Goal: Navigation & Orientation: Find specific page/section

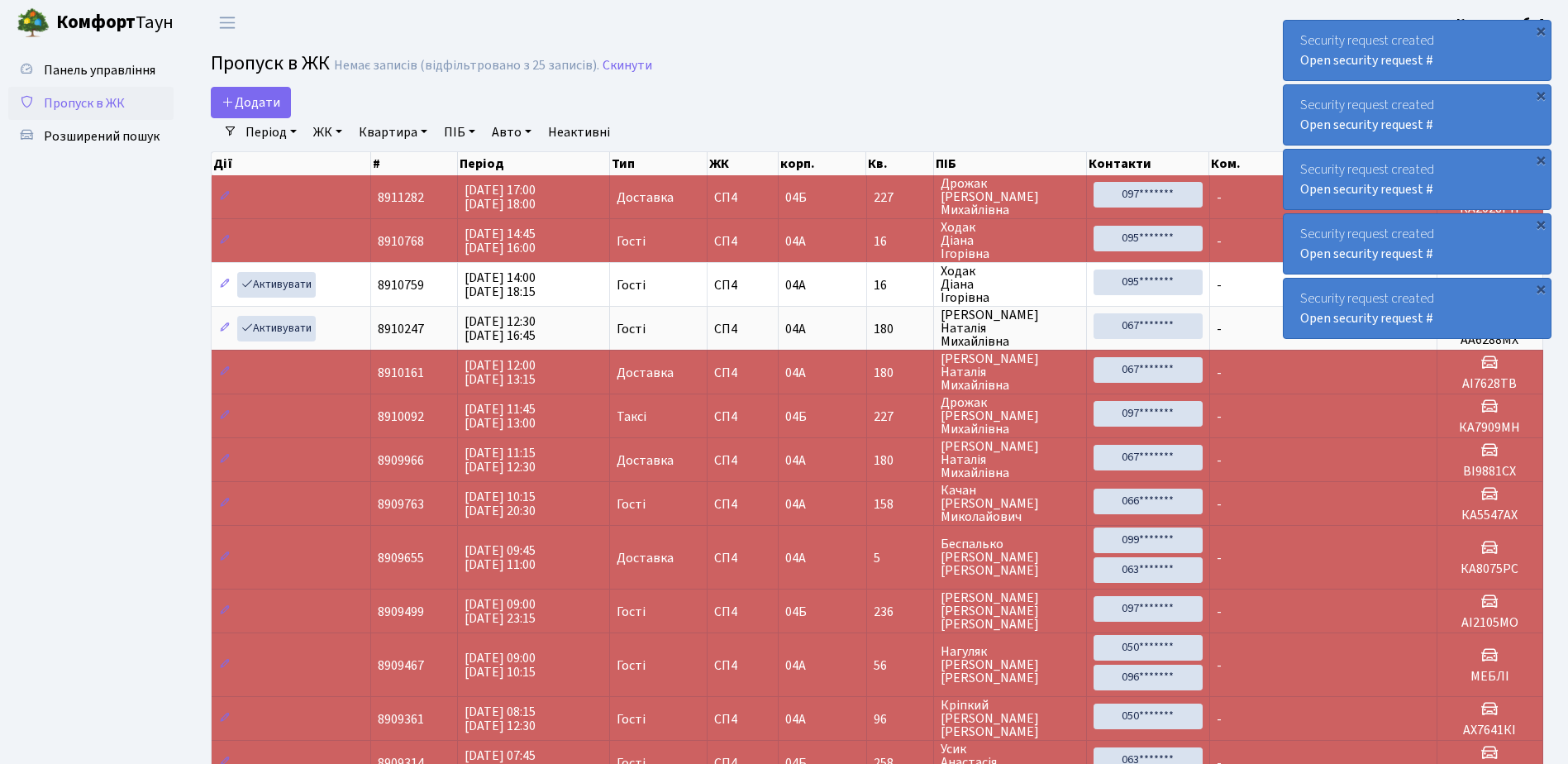
select select "25"
click at [1542, 28] on div "×" at bounding box center [1540, 31] width 17 height 17
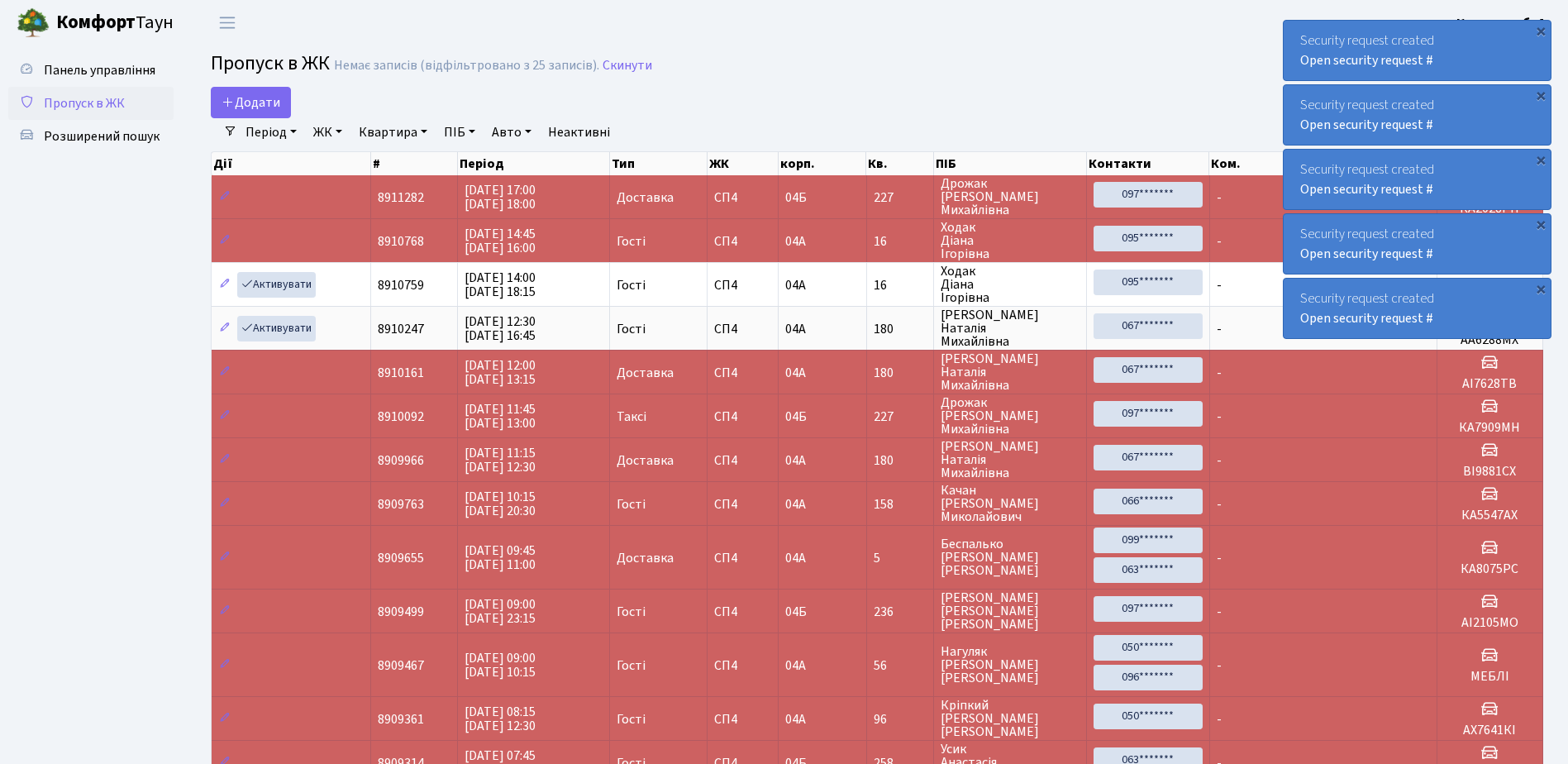
click at [1542, 28] on div "×" at bounding box center [1540, 31] width 17 height 17
click at [1542, 28] on div "Security request created Open security request # × Security request created Ope…" at bounding box center [1418, 180] width 269 height 326
click at [1542, 28] on div "×" at bounding box center [1540, 31] width 17 height 17
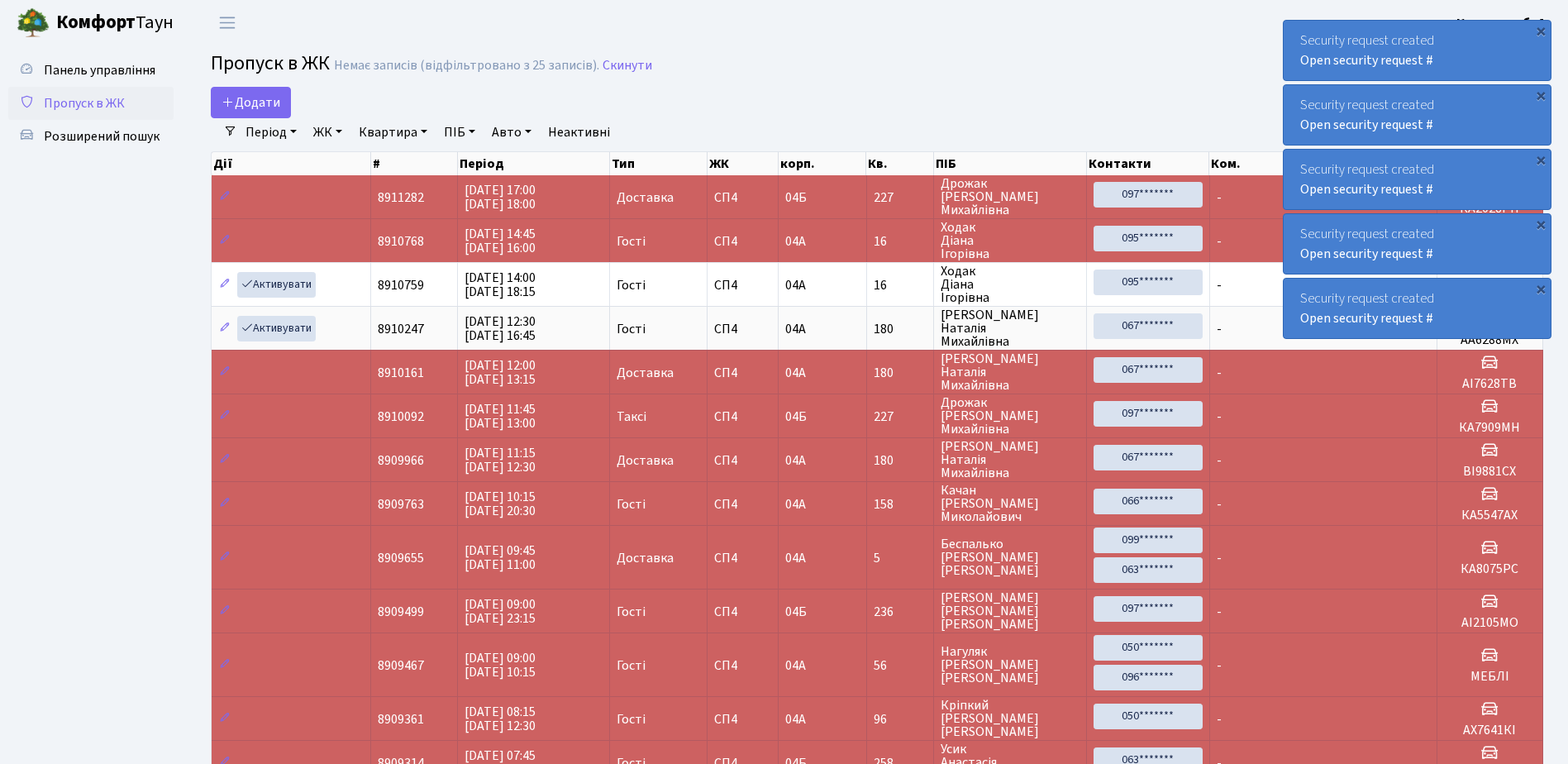
click at [1542, 28] on div "×" at bounding box center [1540, 31] width 17 height 17
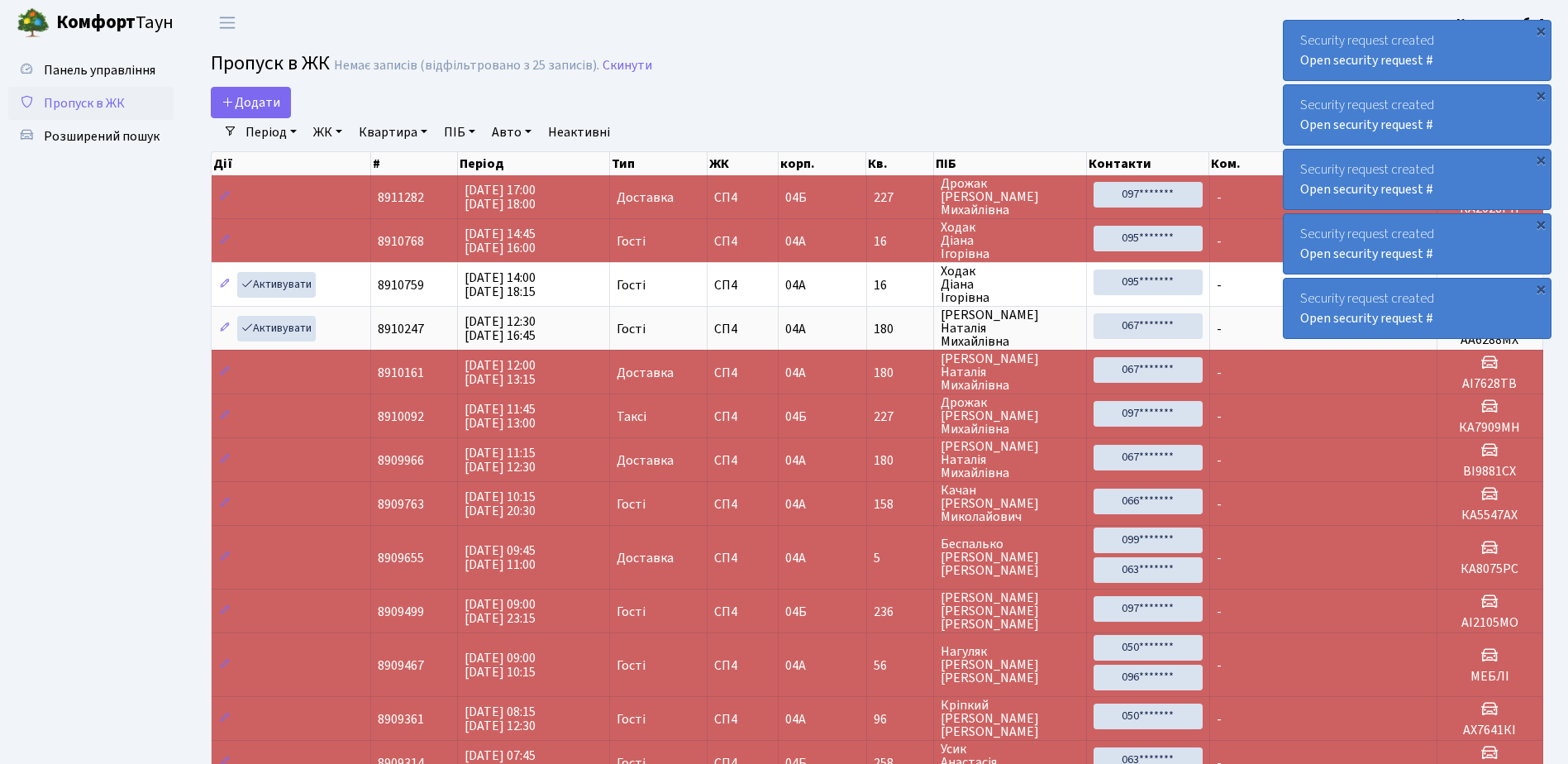
click at [1542, 28] on div "×" at bounding box center [1540, 31] width 17 height 17
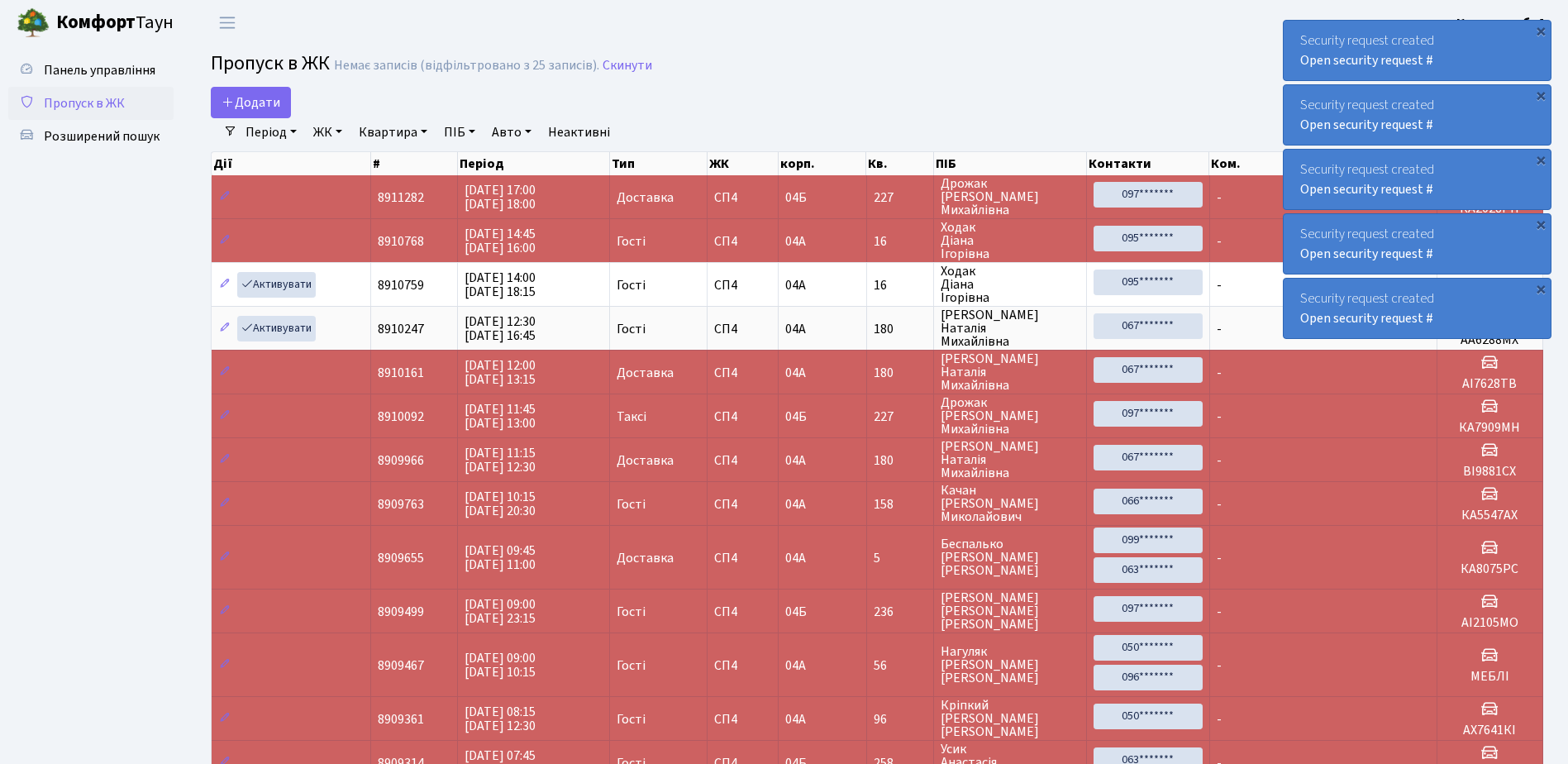
click at [1542, 28] on div "×" at bounding box center [1540, 31] width 17 height 17
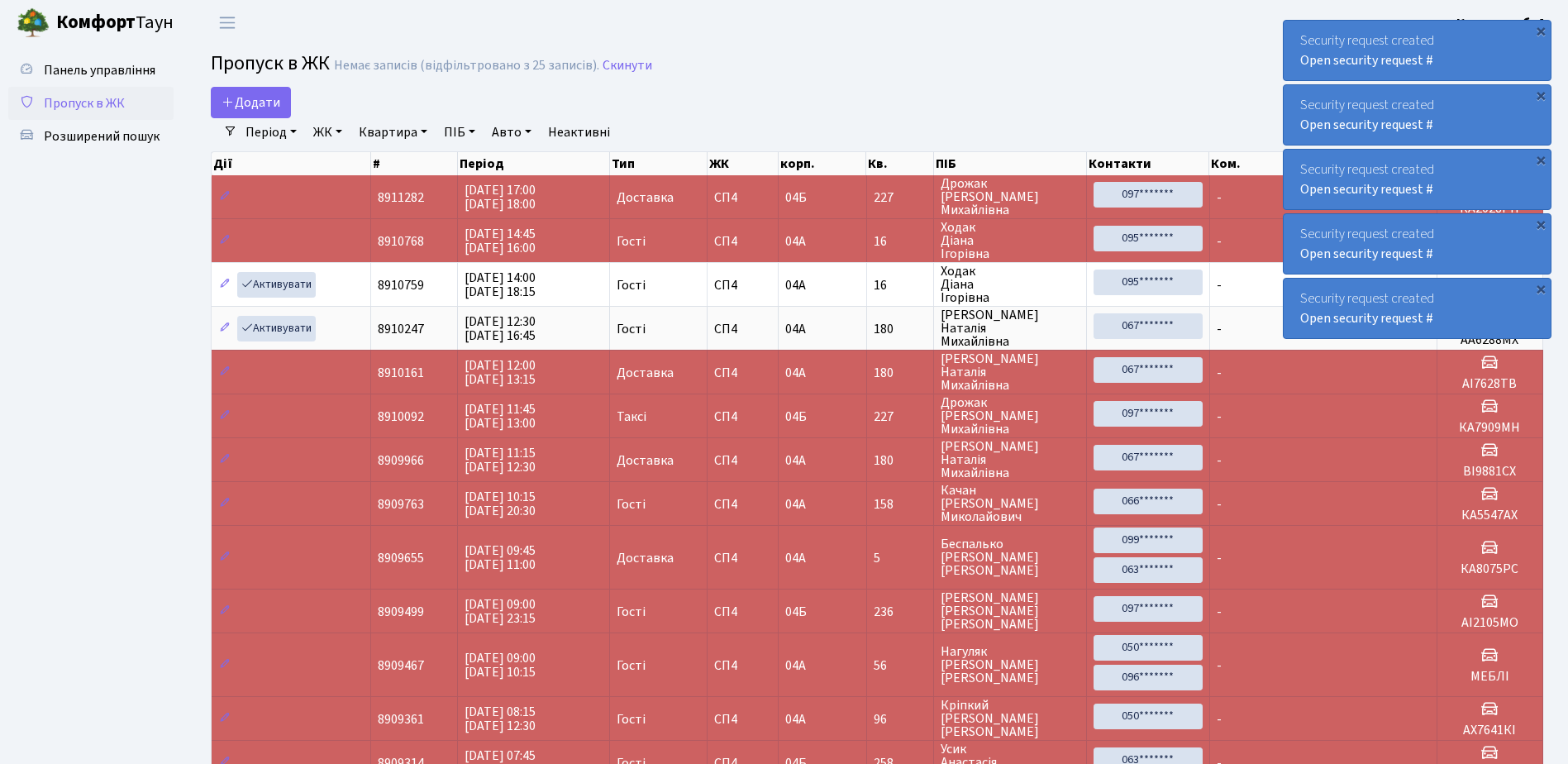
click at [1542, 28] on div "×" at bounding box center [1540, 31] width 17 height 17
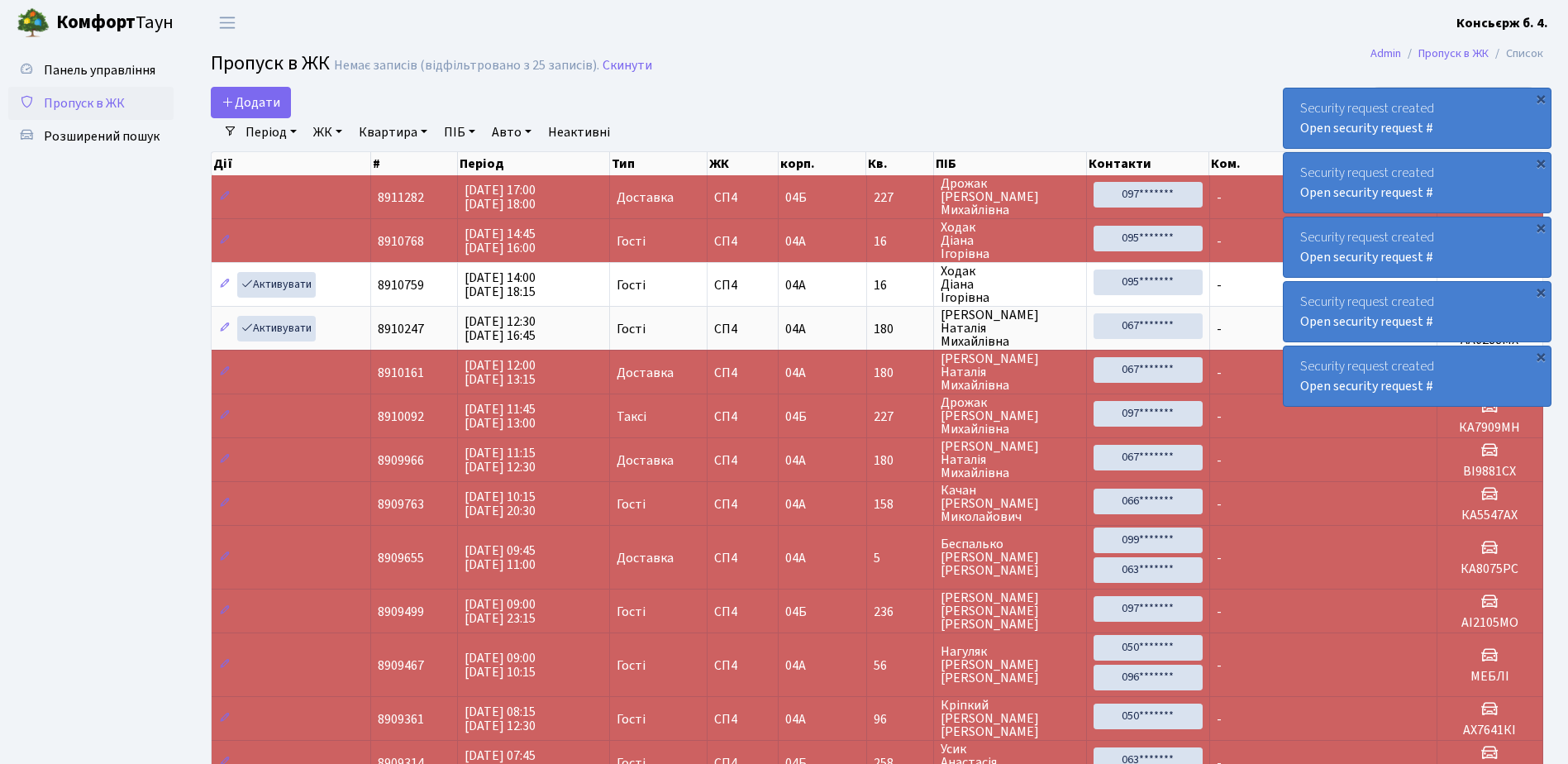
click at [1542, 28] on div "Security request created Open security request # × Security request created Ope…" at bounding box center [1418, 213] width 269 height 393
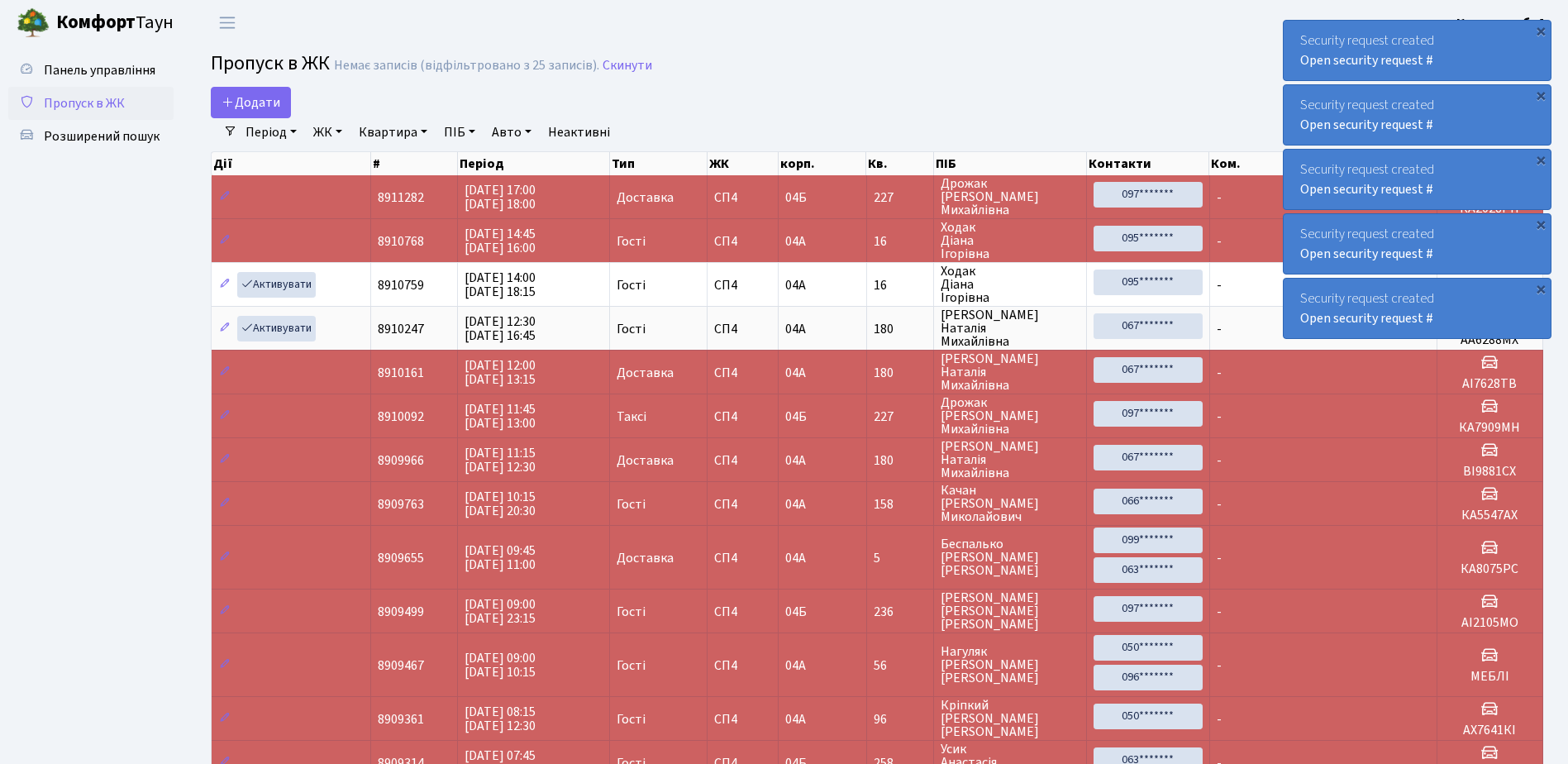
click at [1542, 28] on div "×" at bounding box center [1540, 31] width 17 height 17
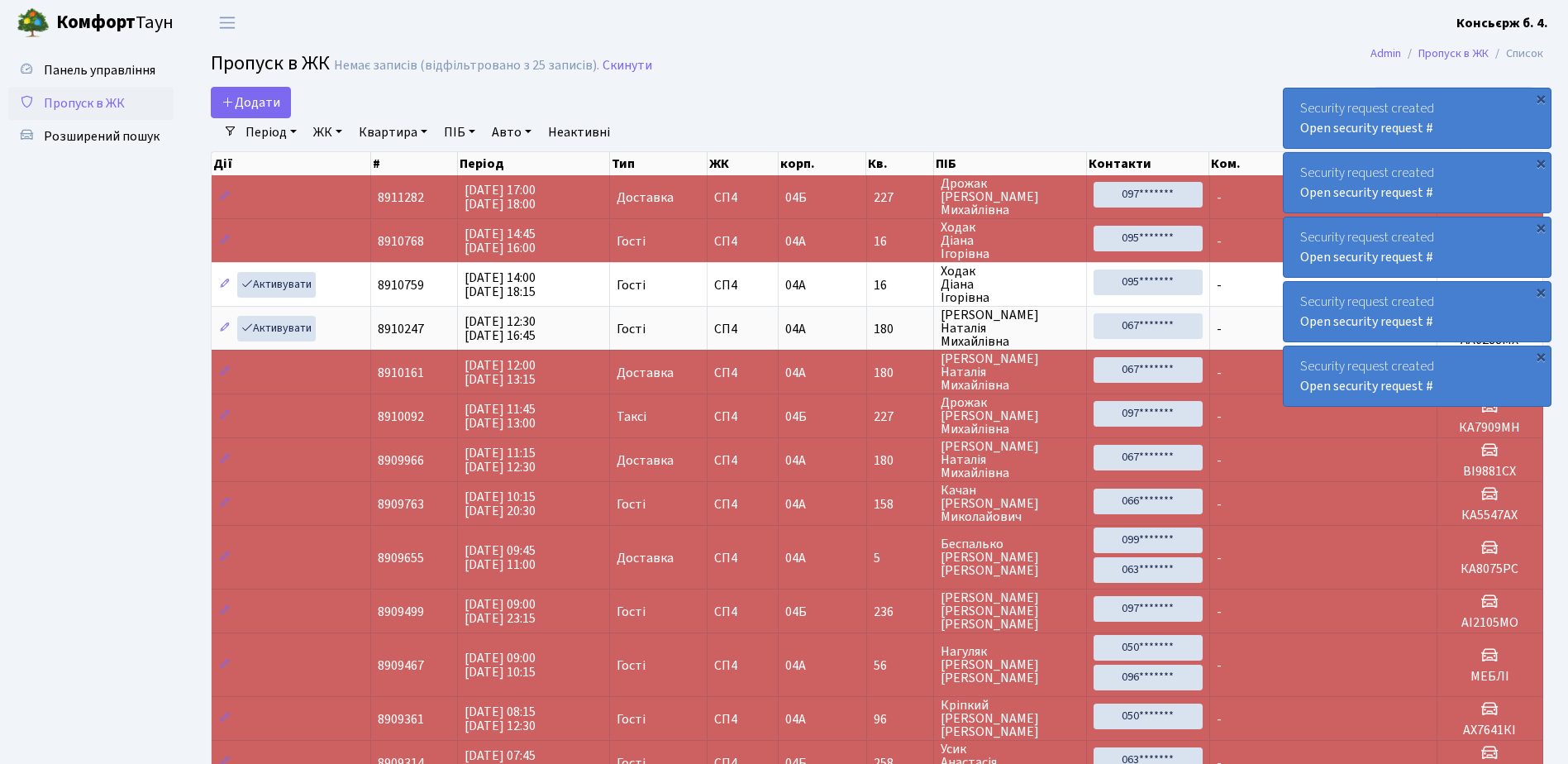
click at [1542, 28] on div "Security request created Open security request # × Security request created Ope…" at bounding box center [1418, 213] width 269 height 393
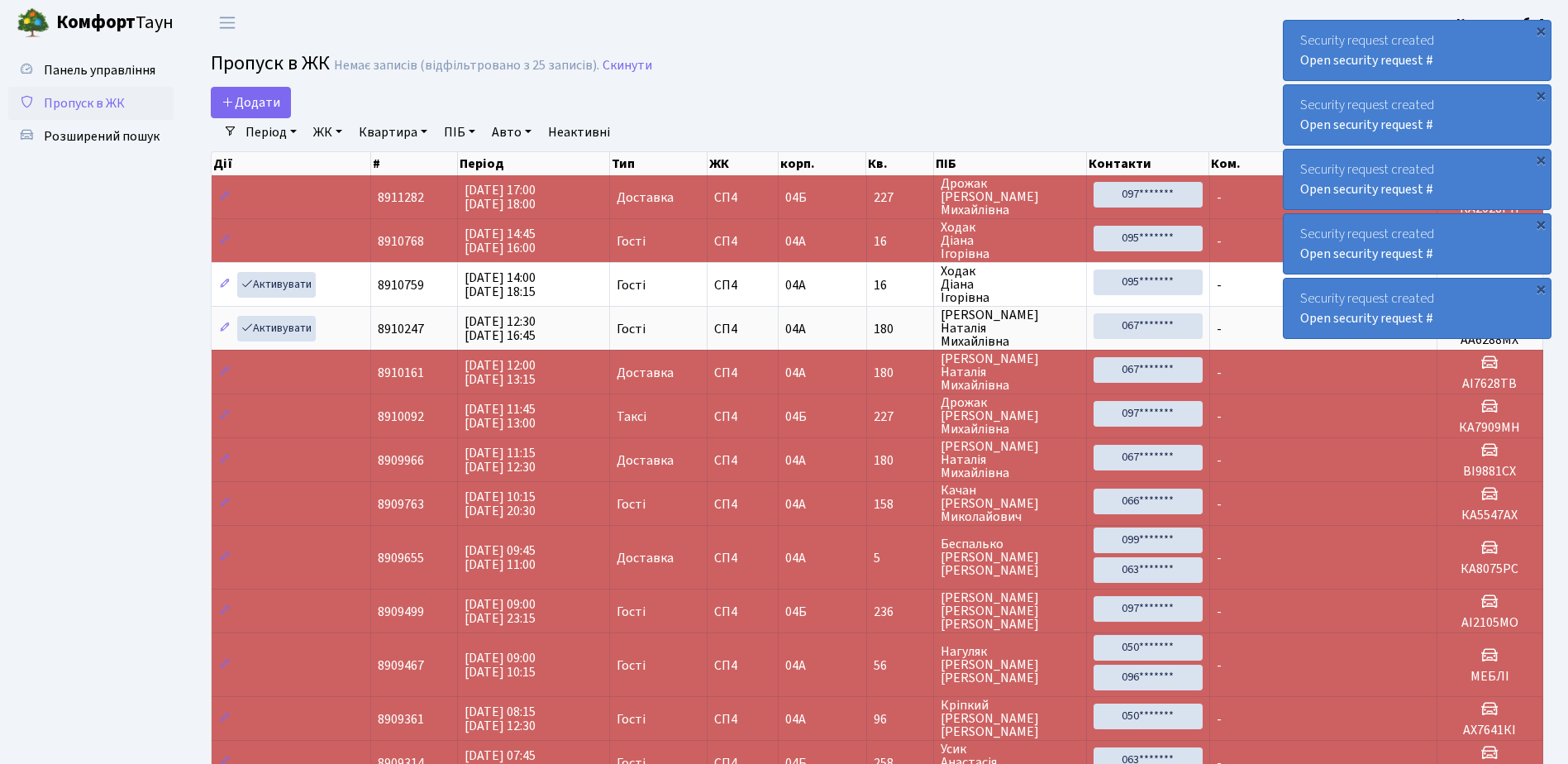
click at [1542, 28] on div "×" at bounding box center [1540, 31] width 17 height 17
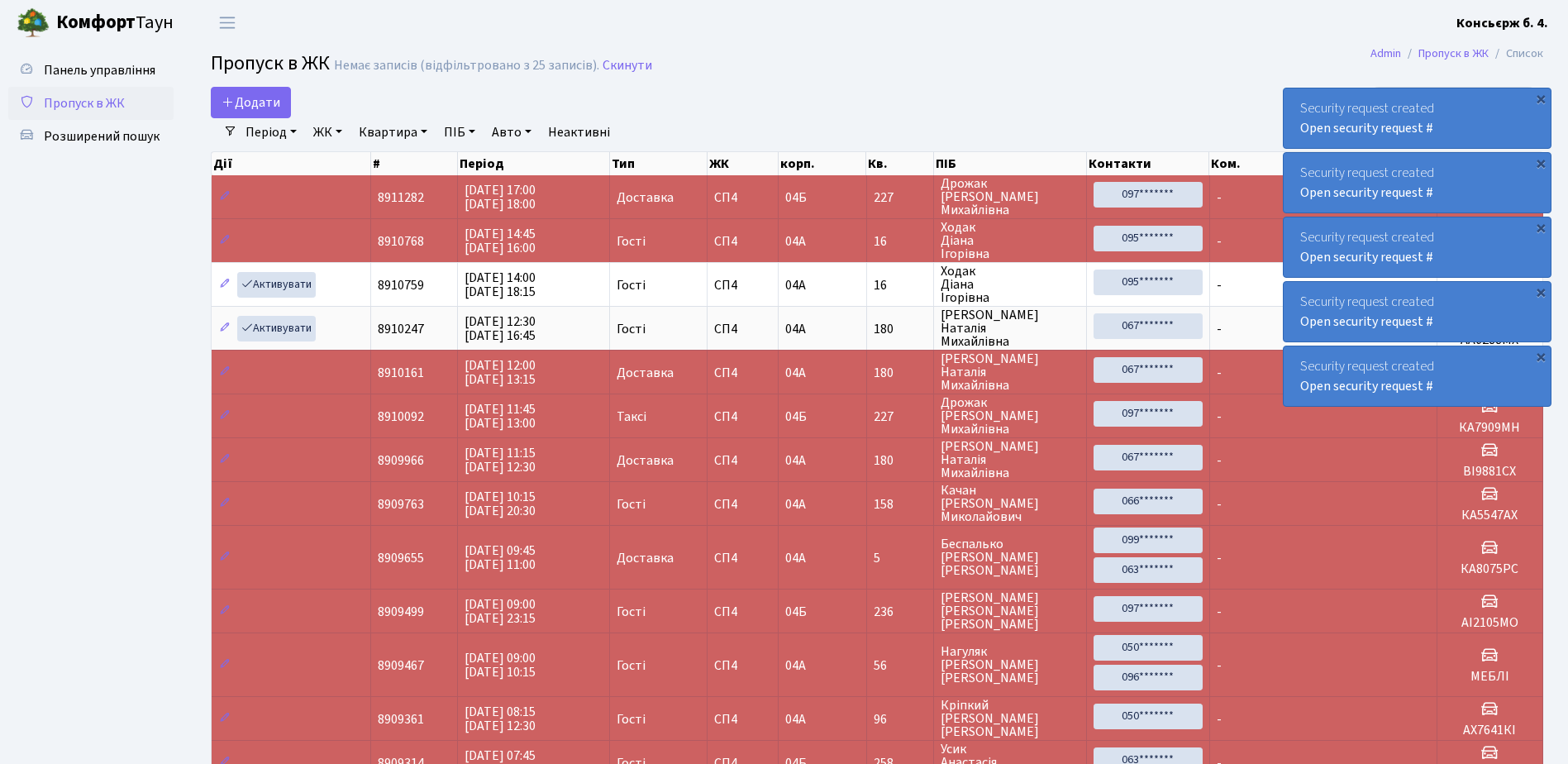
click at [1542, 90] on div "×" at bounding box center [1540, 98] width 17 height 17
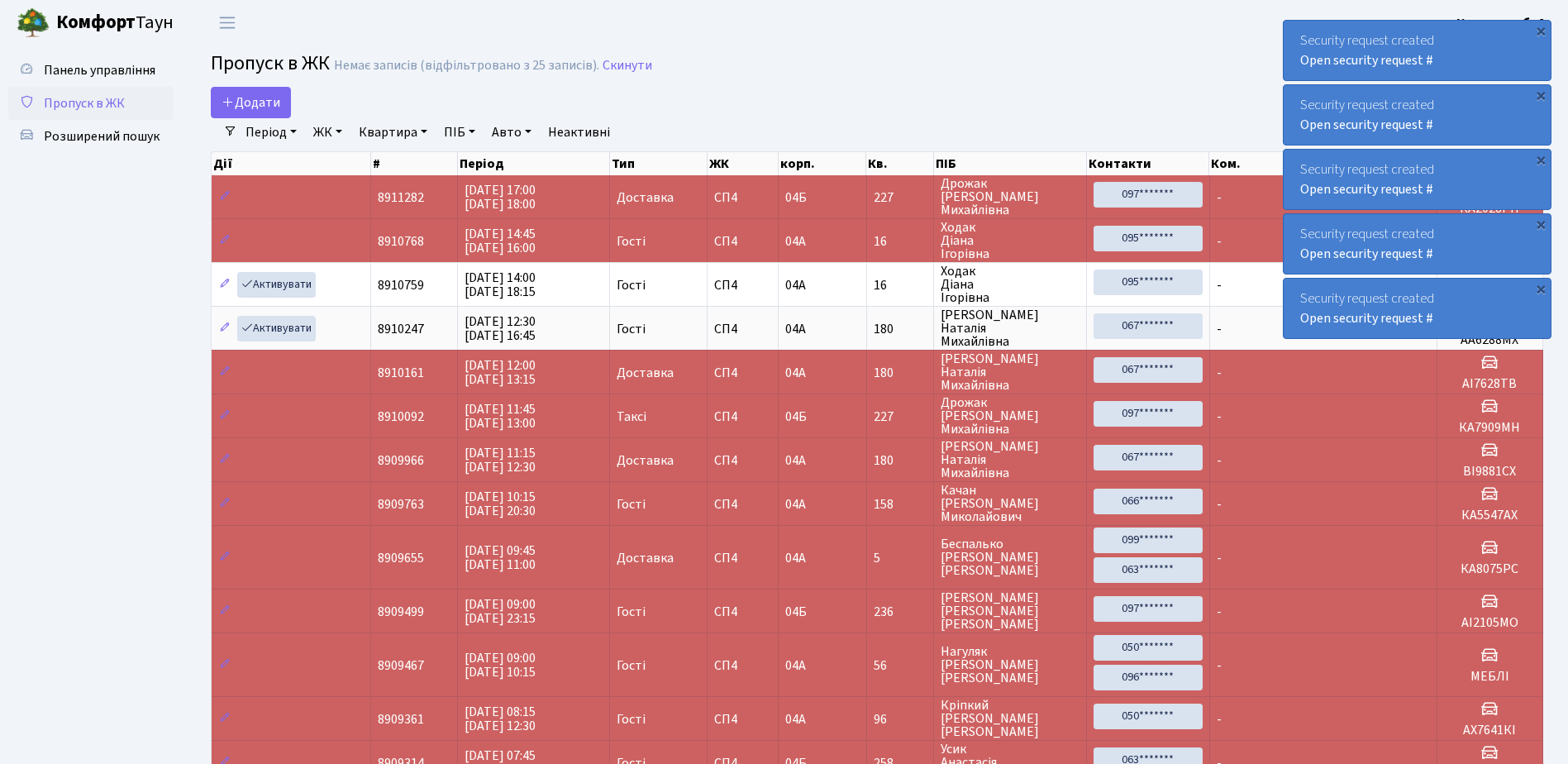
click at [1542, 28] on div "×" at bounding box center [1540, 31] width 17 height 17
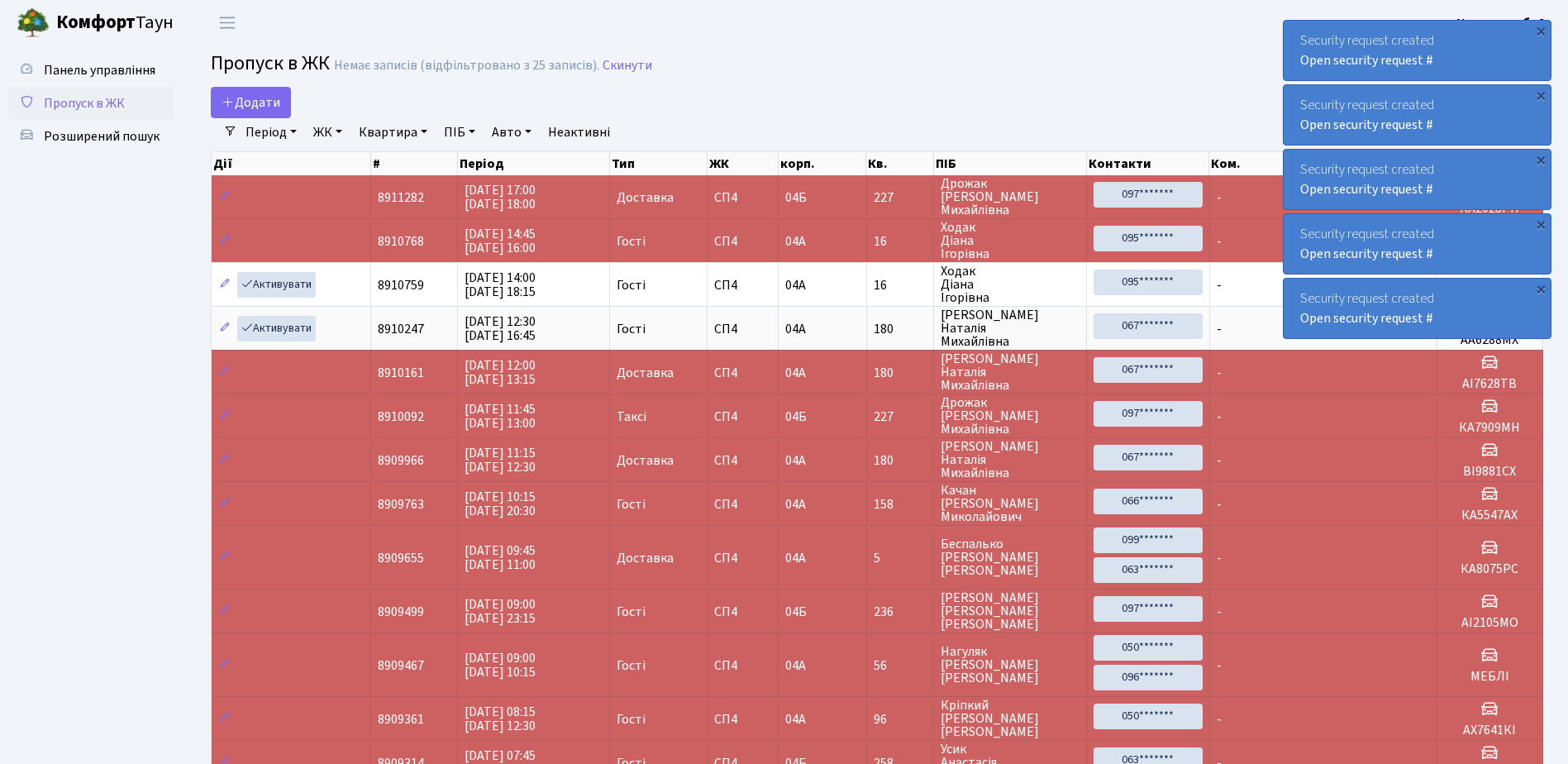
click at [1542, 28] on div "×" at bounding box center [1540, 31] width 17 height 17
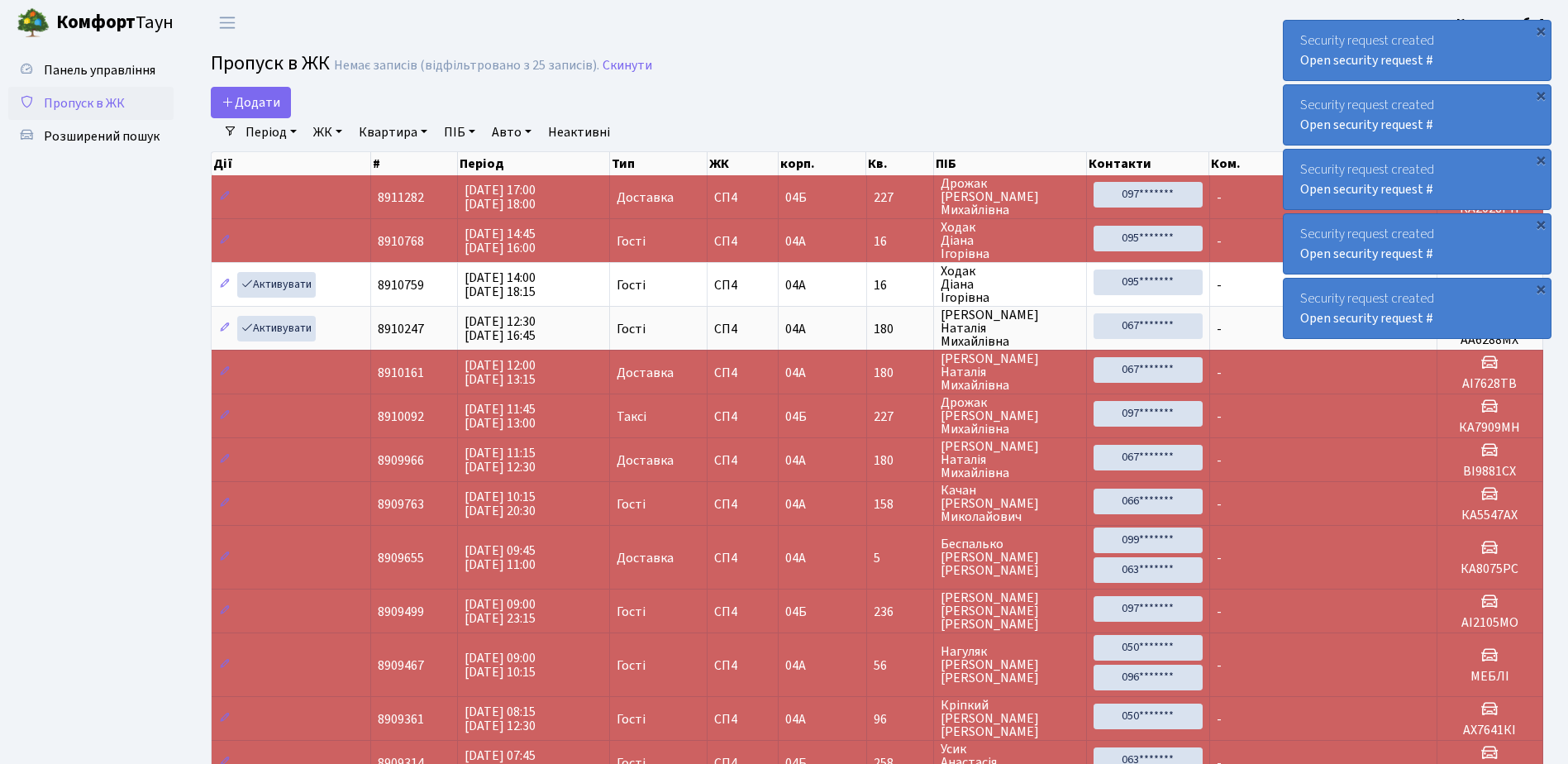
click at [1542, 28] on div "×" at bounding box center [1540, 31] width 17 height 17
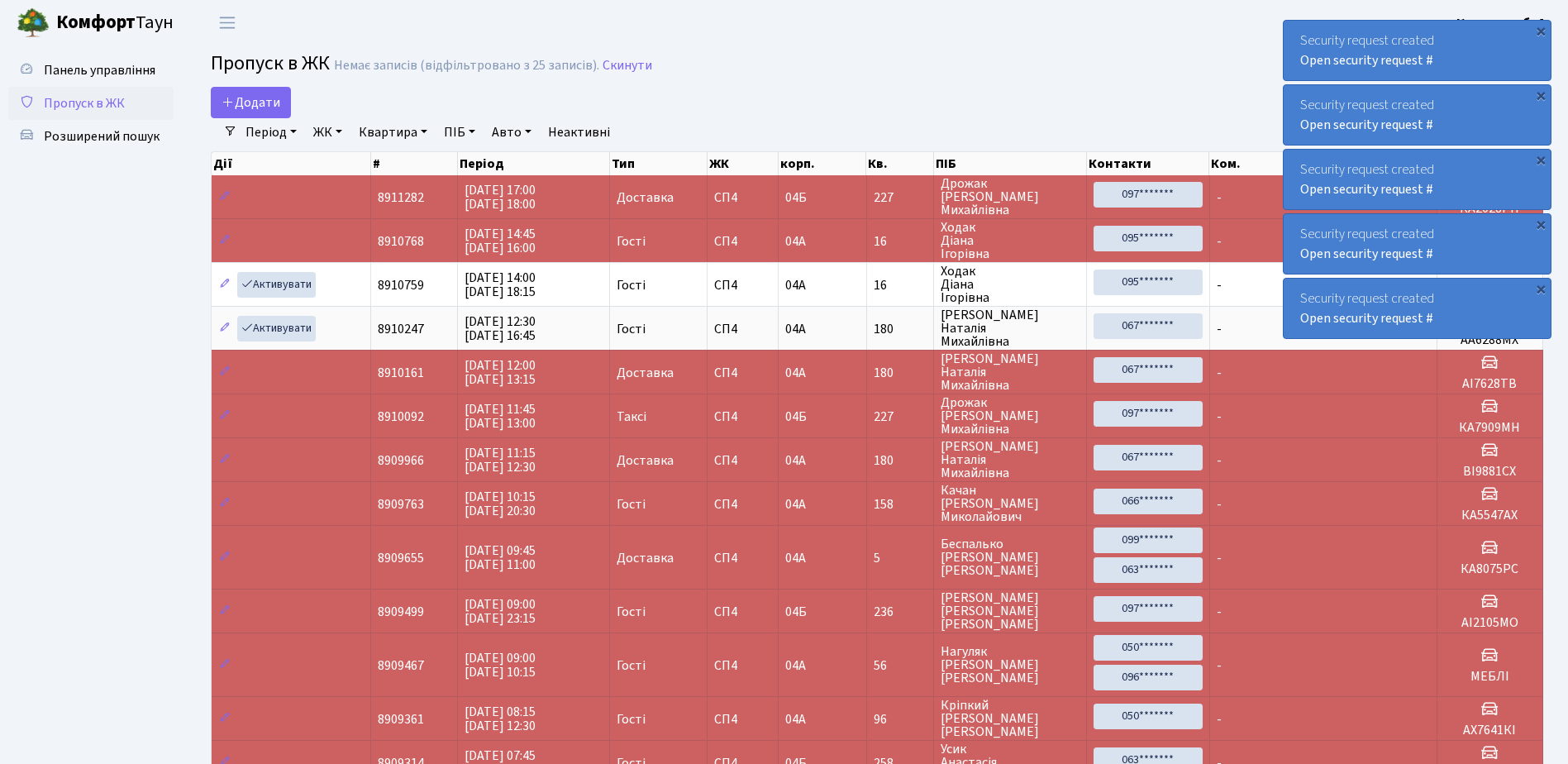
click at [1542, 28] on div "×" at bounding box center [1540, 31] width 17 height 17
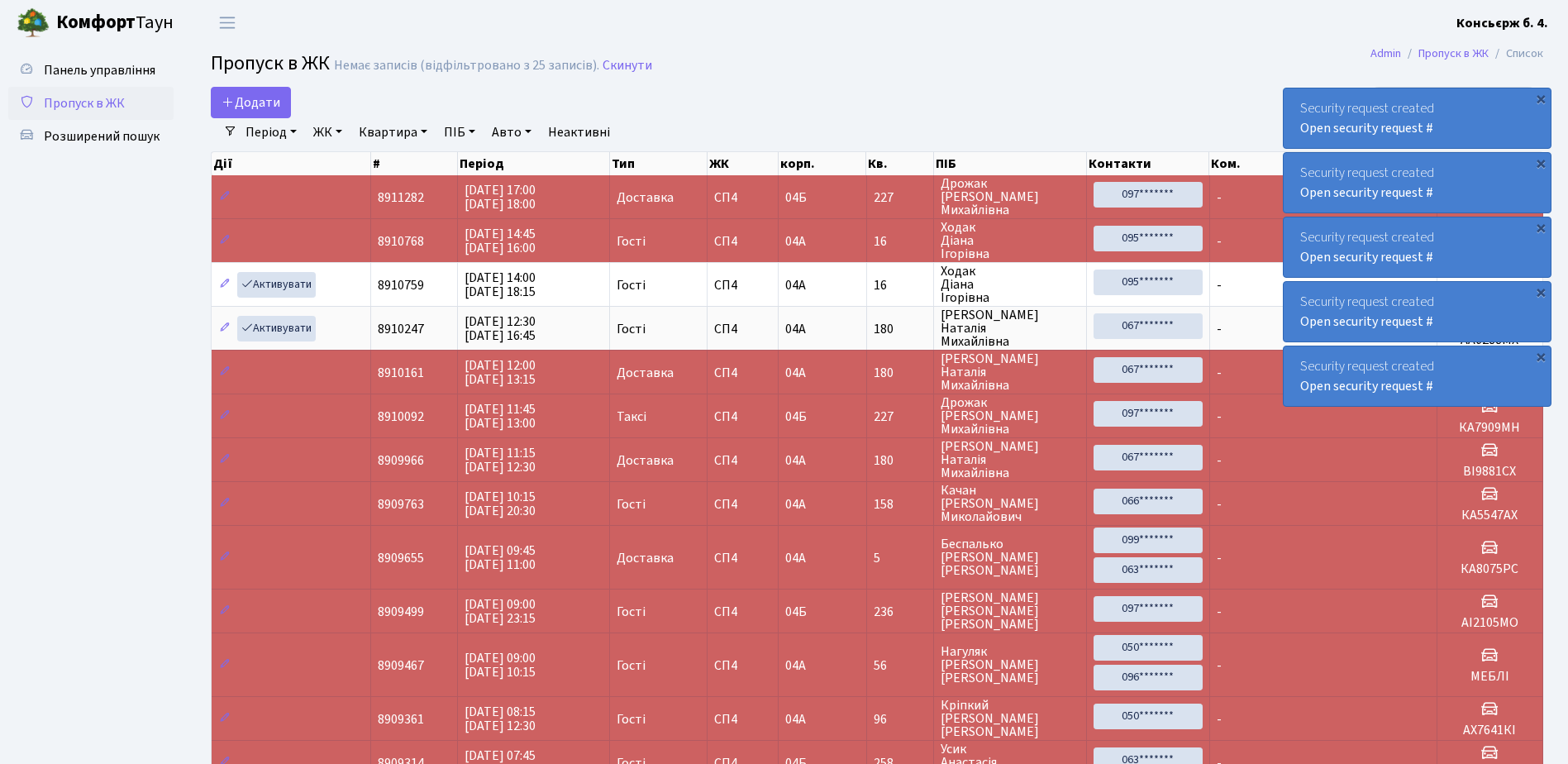
click at [1542, 90] on div "×" at bounding box center [1540, 98] width 17 height 17
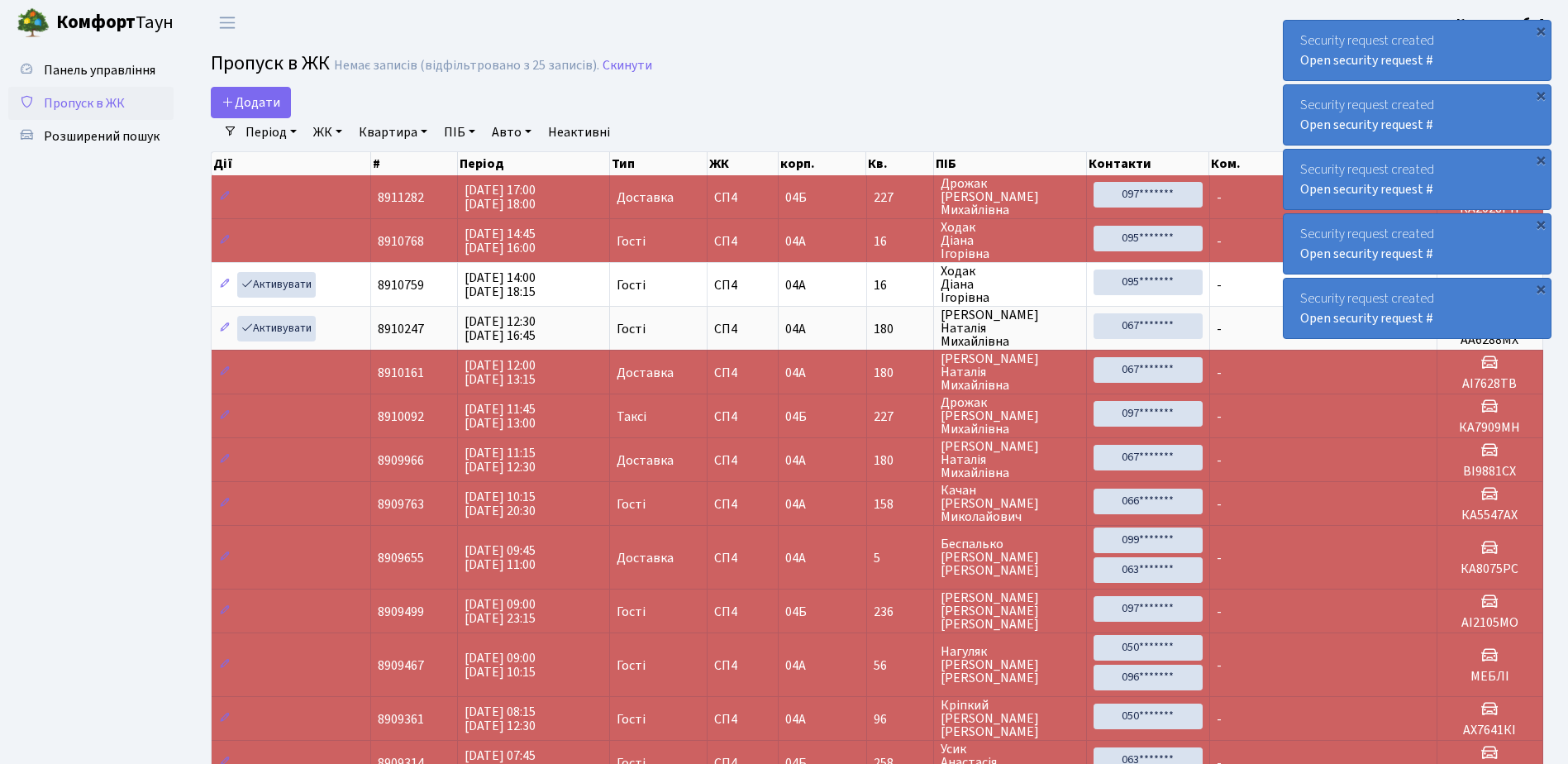
click at [1542, 28] on div "×" at bounding box center [1540, 31] width 17 height 17
click at [1542, 28] on div "Security request created Open security request # × Security request created Ope…" at bounding box center [1418, 180] width 269 height 326
click at [1542, 28] on div "×" at bounding box center [1540, 31] width 17 height 17
click at [1539, 29] on div "×" at bounding box center [1540, 31] width 17 height 17
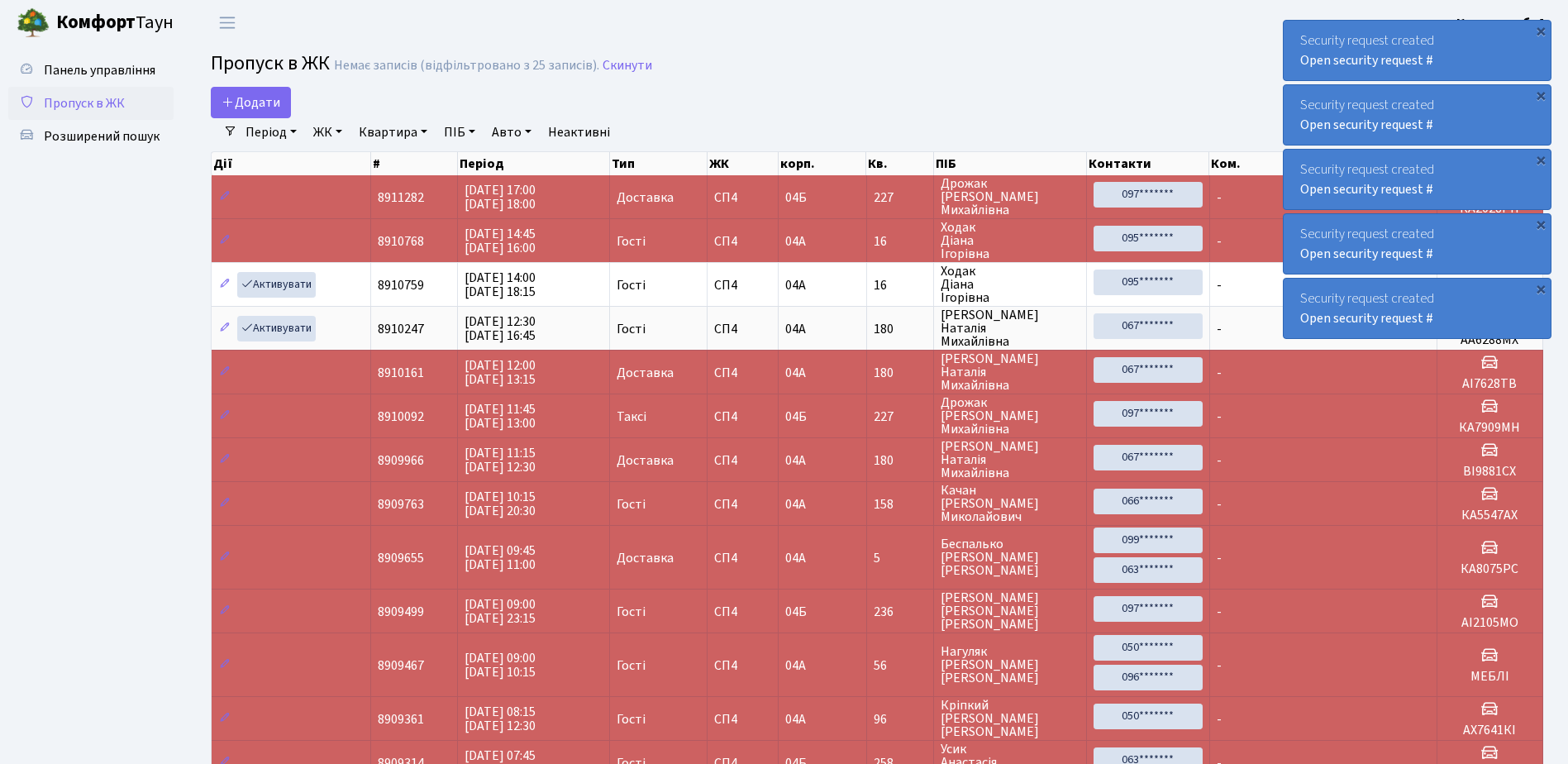
click at [1539, 29] on div "×" at bounding box center [1540, 31] width 17 height 17
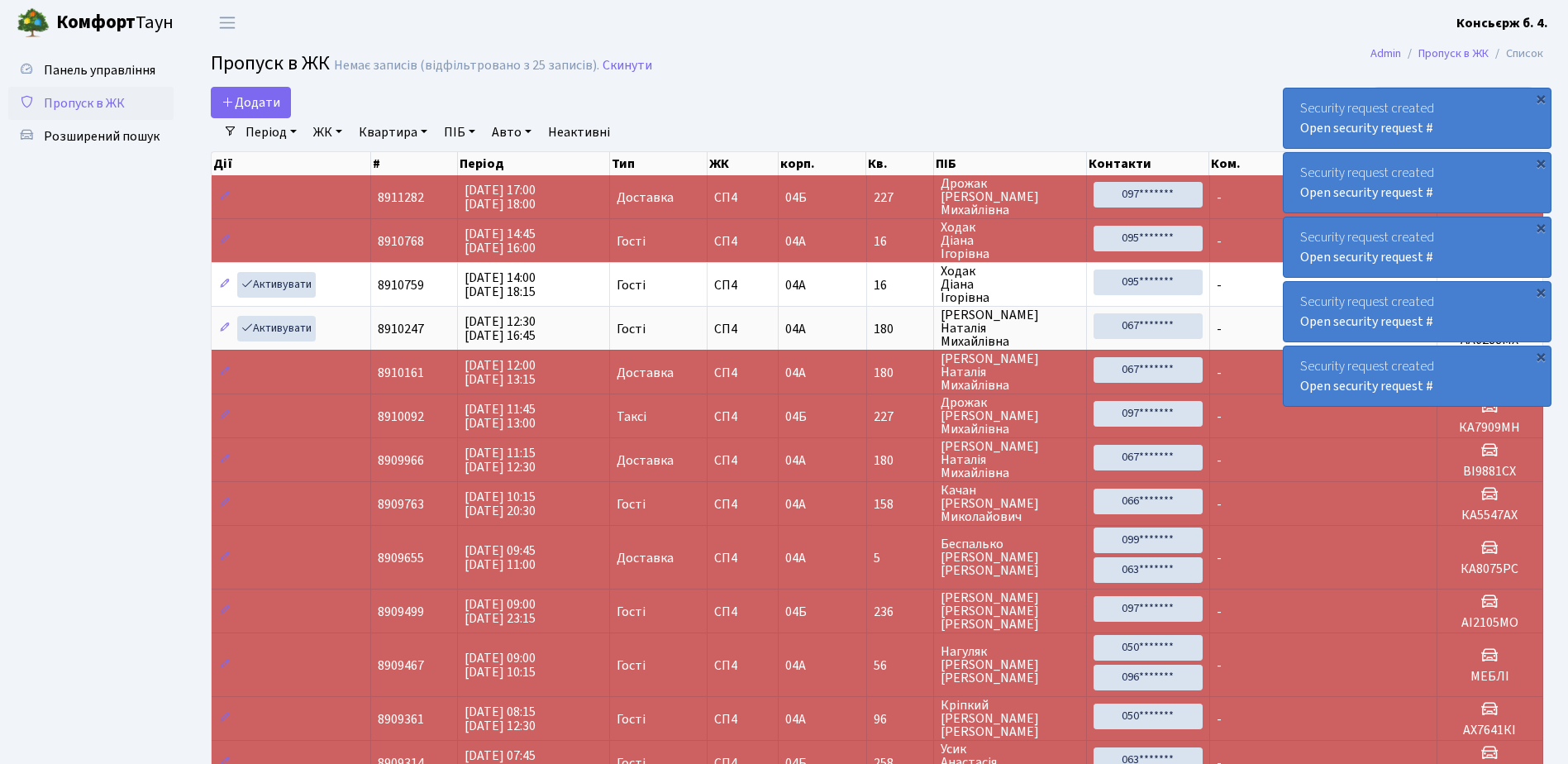
click at [1539, 29] on div "Security request created Open security request # × Security request created Ope…" at bounding box center [1418, 213] width 269 height 393
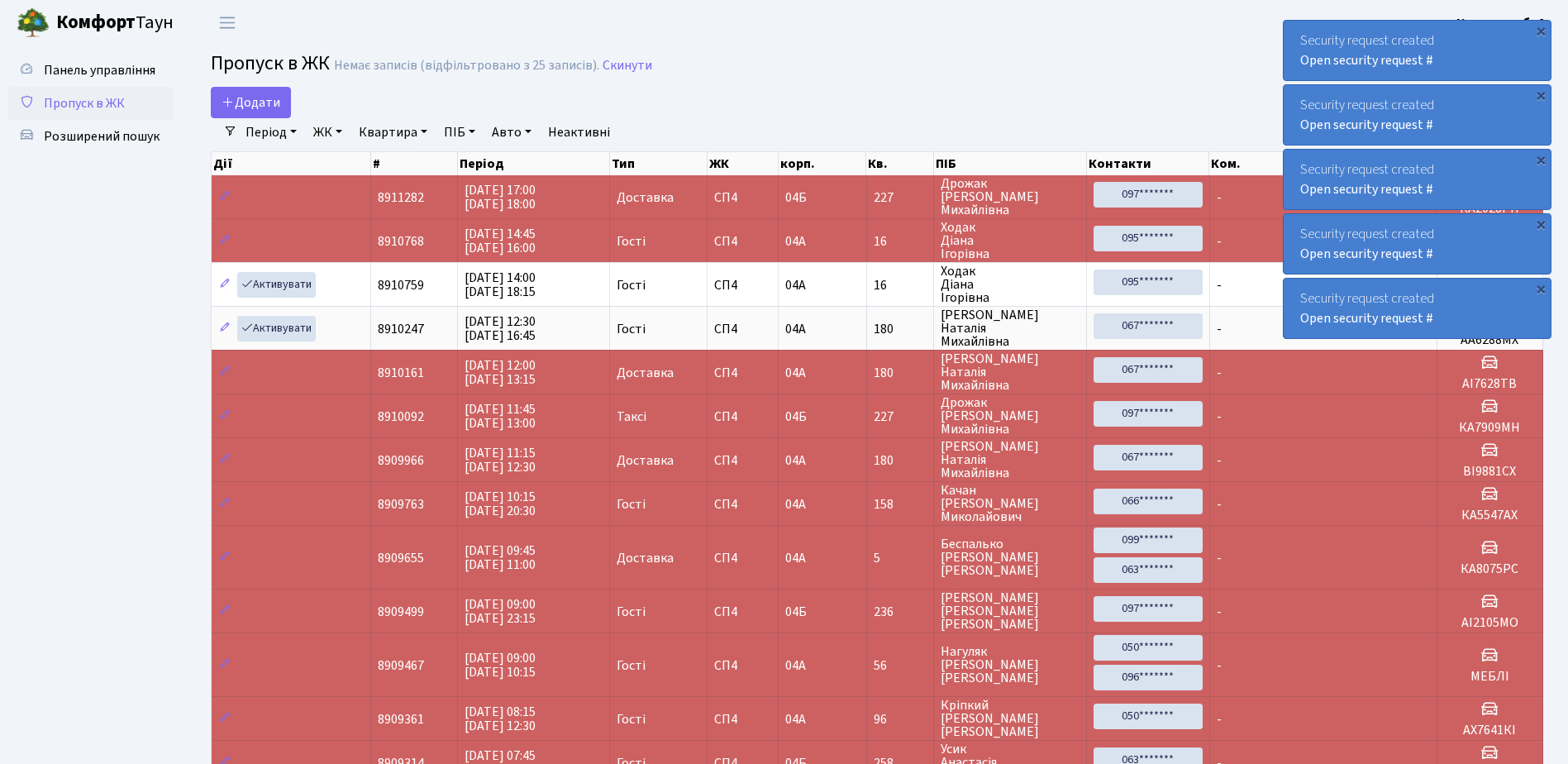
click at [1539, 29] on div "×" at bounding box center [1540, 31] width 17 height 17
click at [1537, 33] on div "×" at bounding box center [1540, 31] width 17 height 17
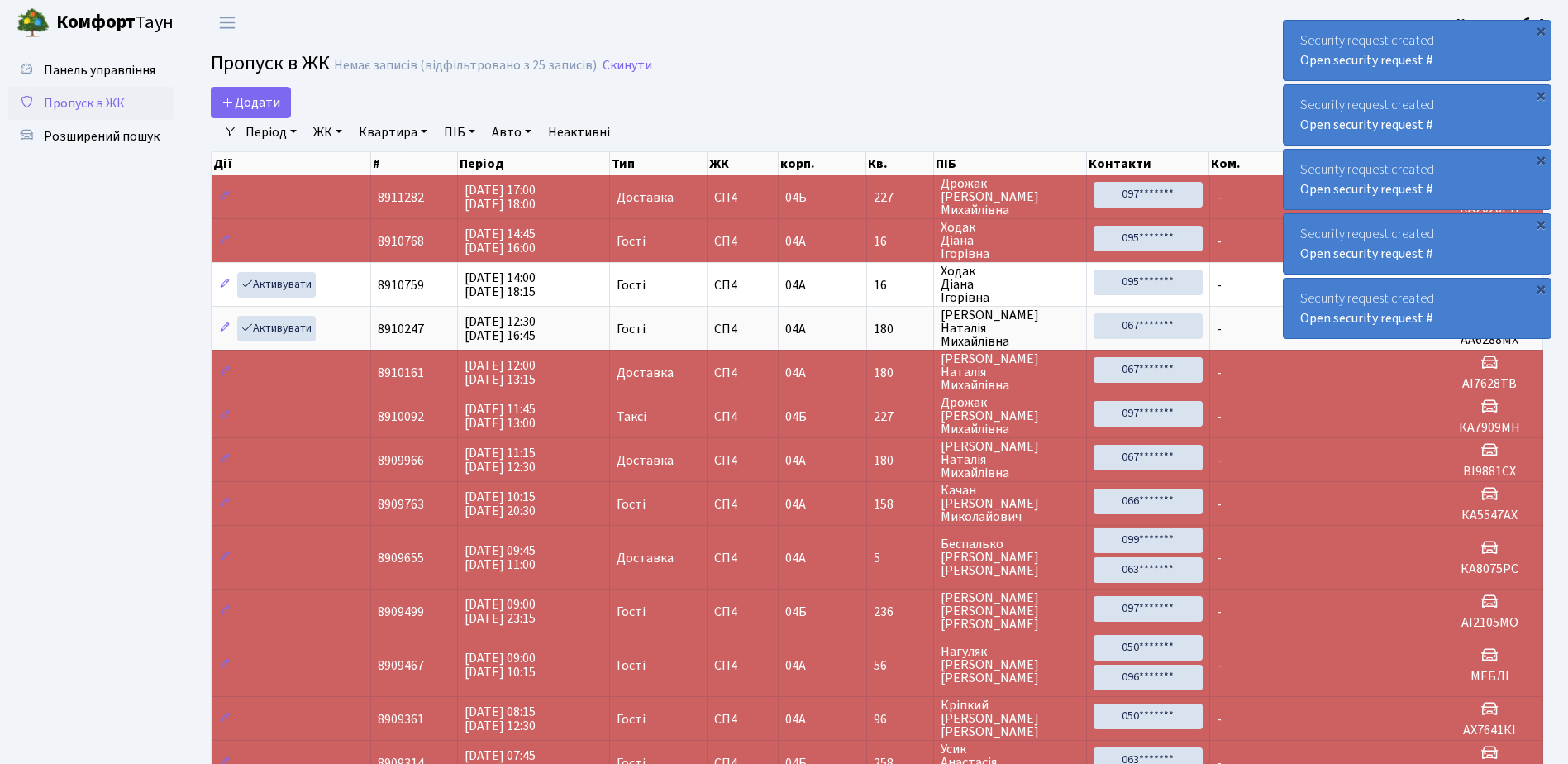
click at [1537, 33] on div "×" at bounding box center [1540, 31] width 17 height 17
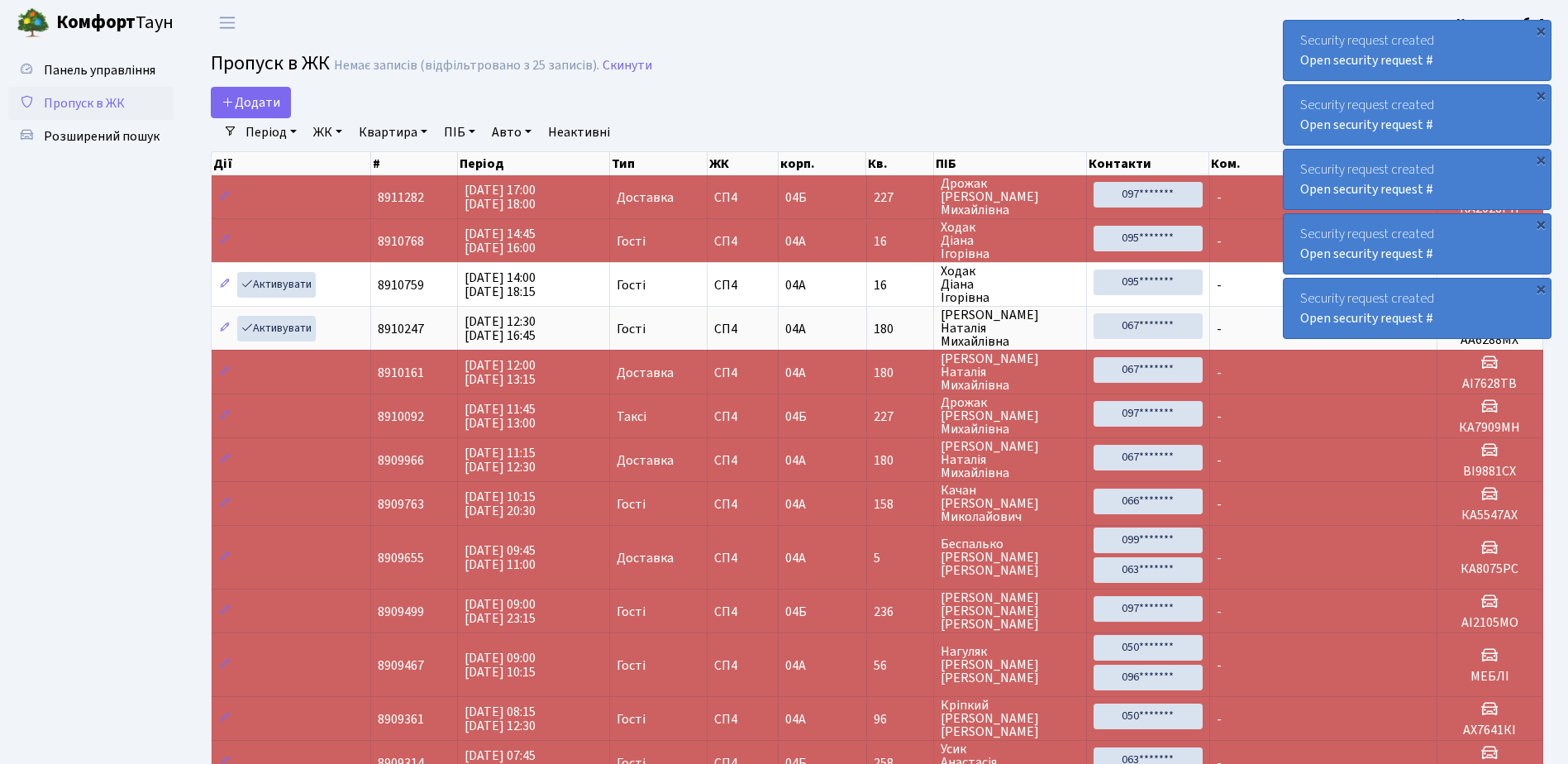
click at [1537, 33] on div "×" at bounding box center [1540, 31] width 17 height 17
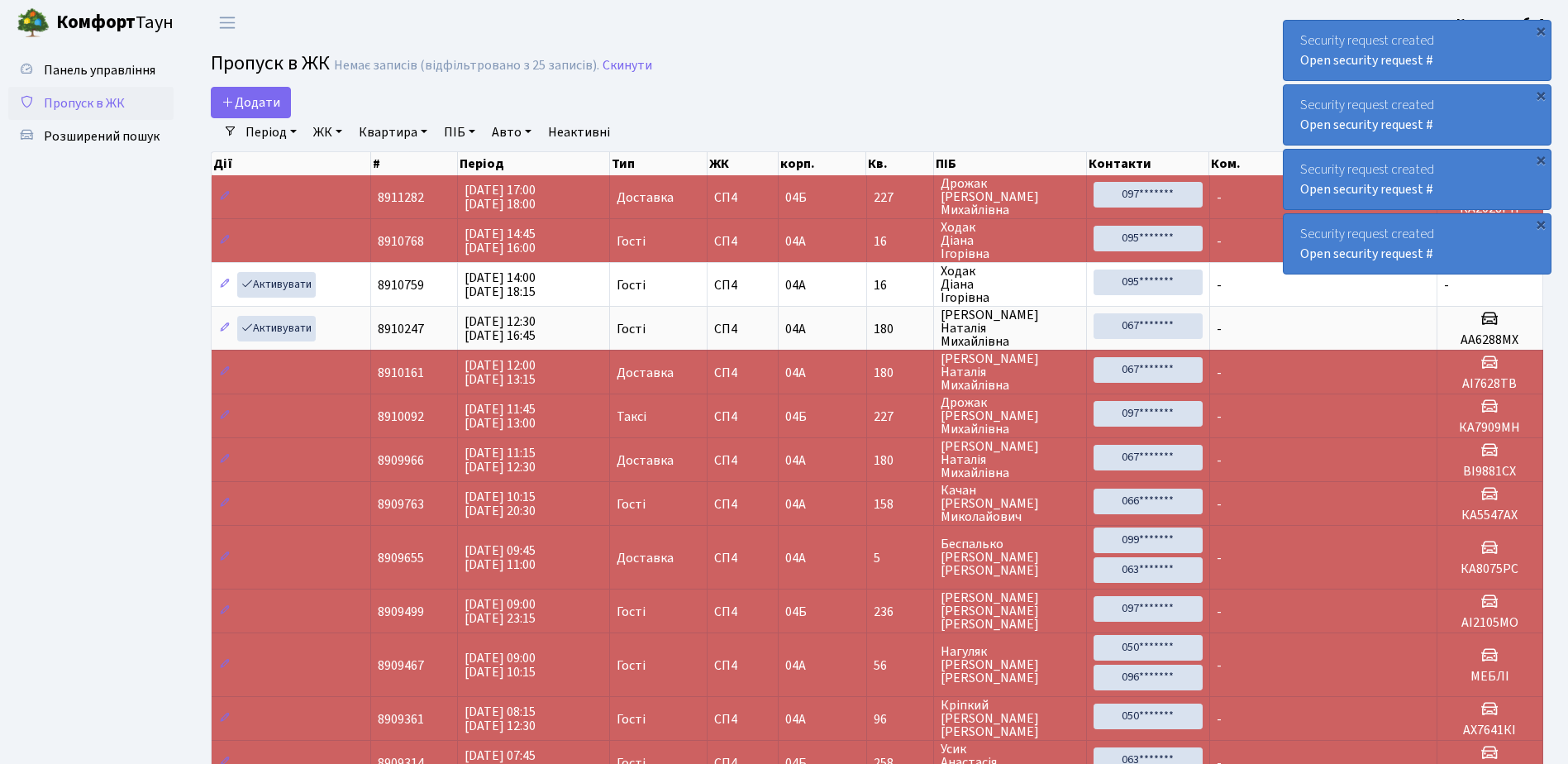
click at [1537, 33] on div "×" at bounding box center [1540, 31] width 17 height 17
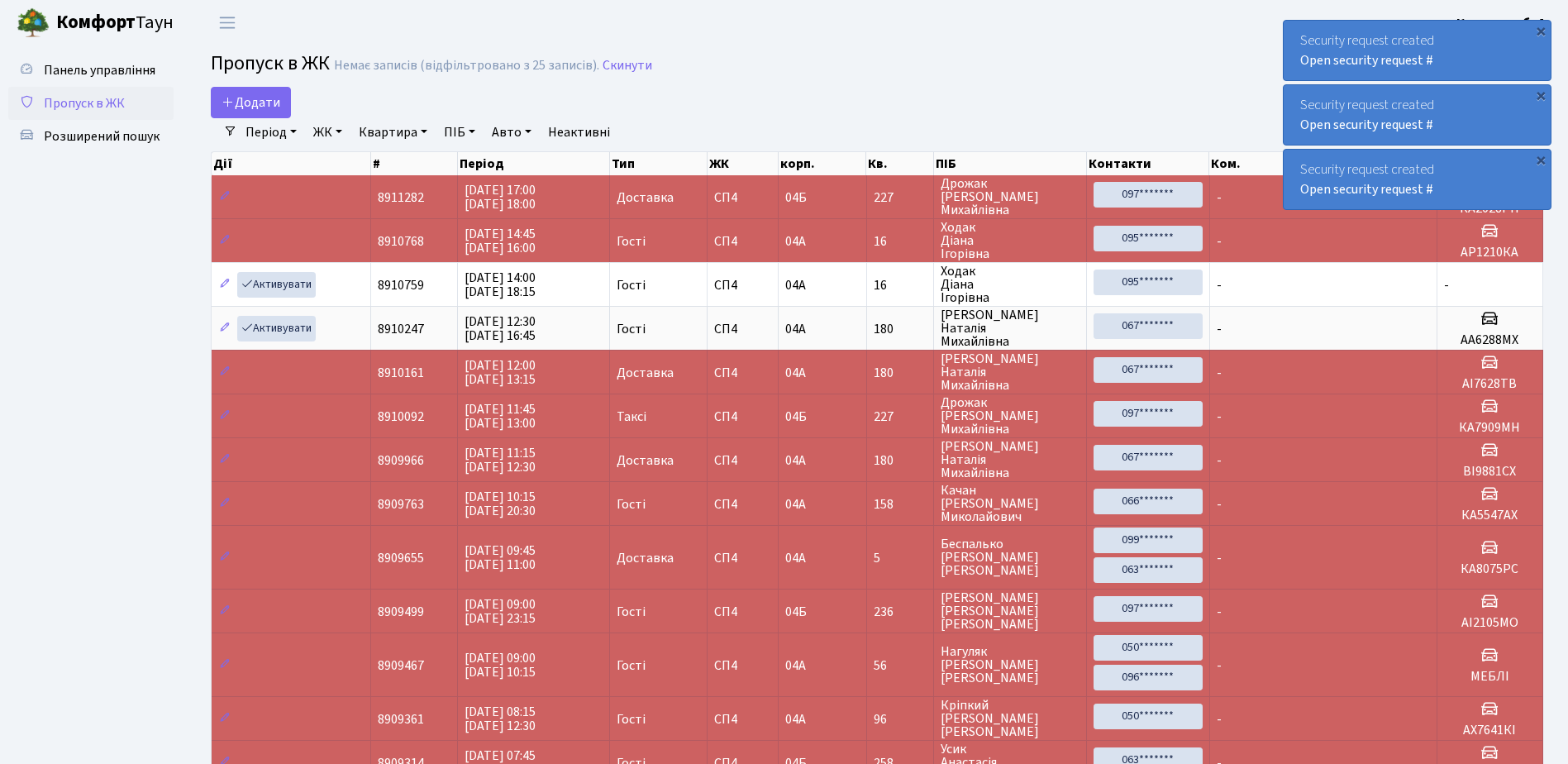
click at [1537, 33] on div "×" at bounding box center [1540, 31] width 17 height 17
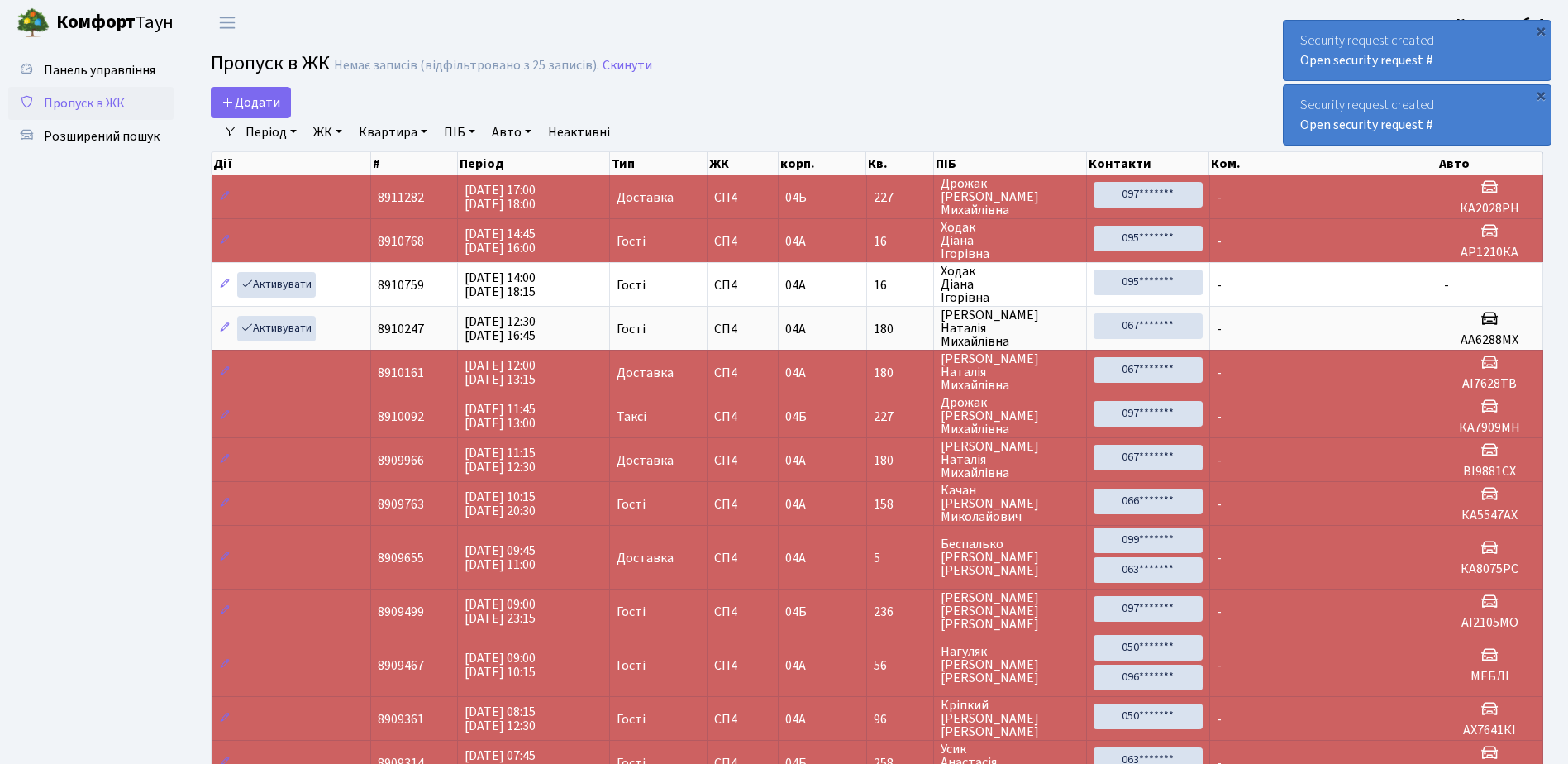
click at [1537, 33] on div "×" at bounding box center [1540, 31] width 17 height 17
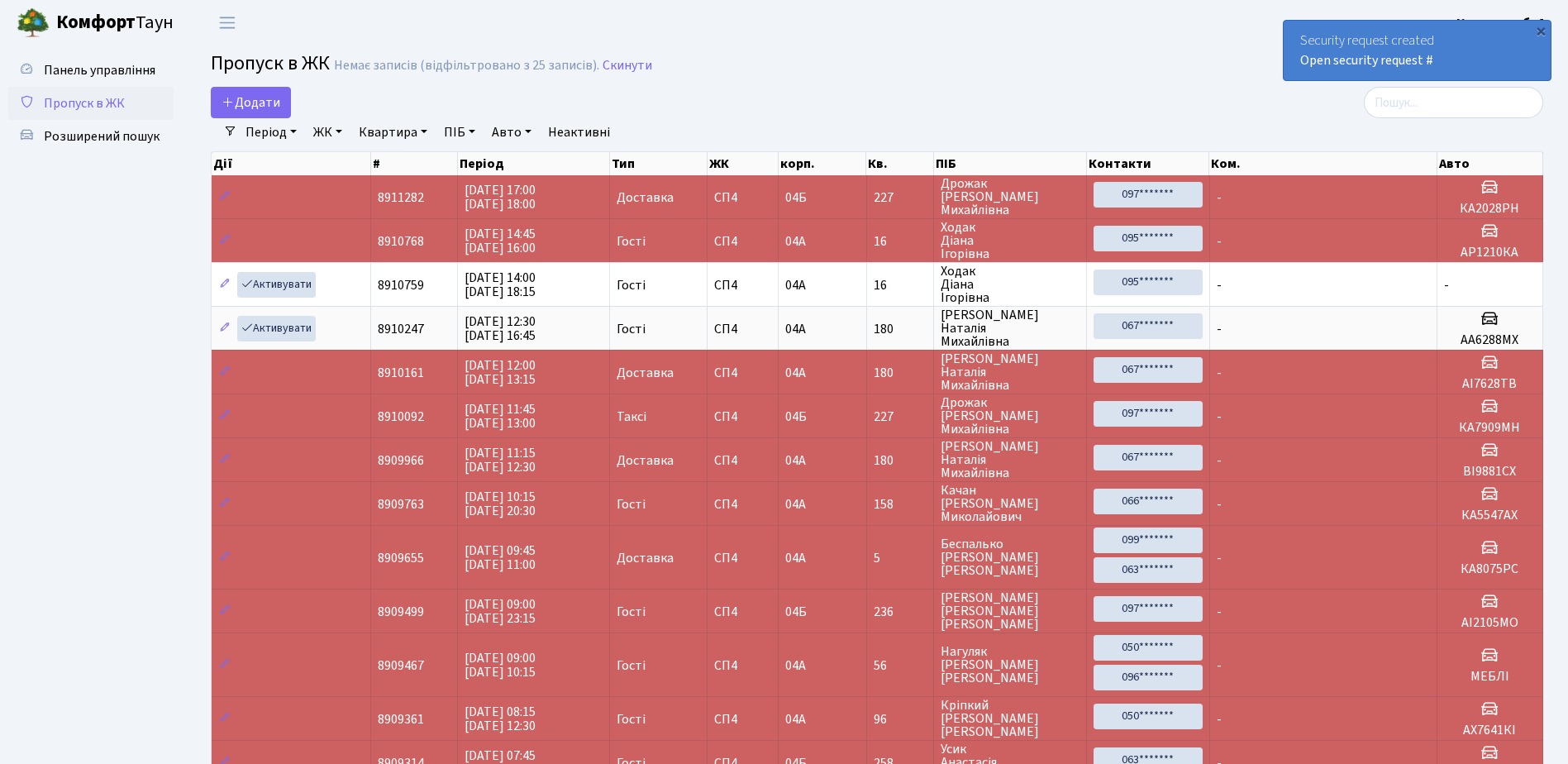
click at [1537, 33] on div "×" at bounding box center [1540, 31] width 17 height 17
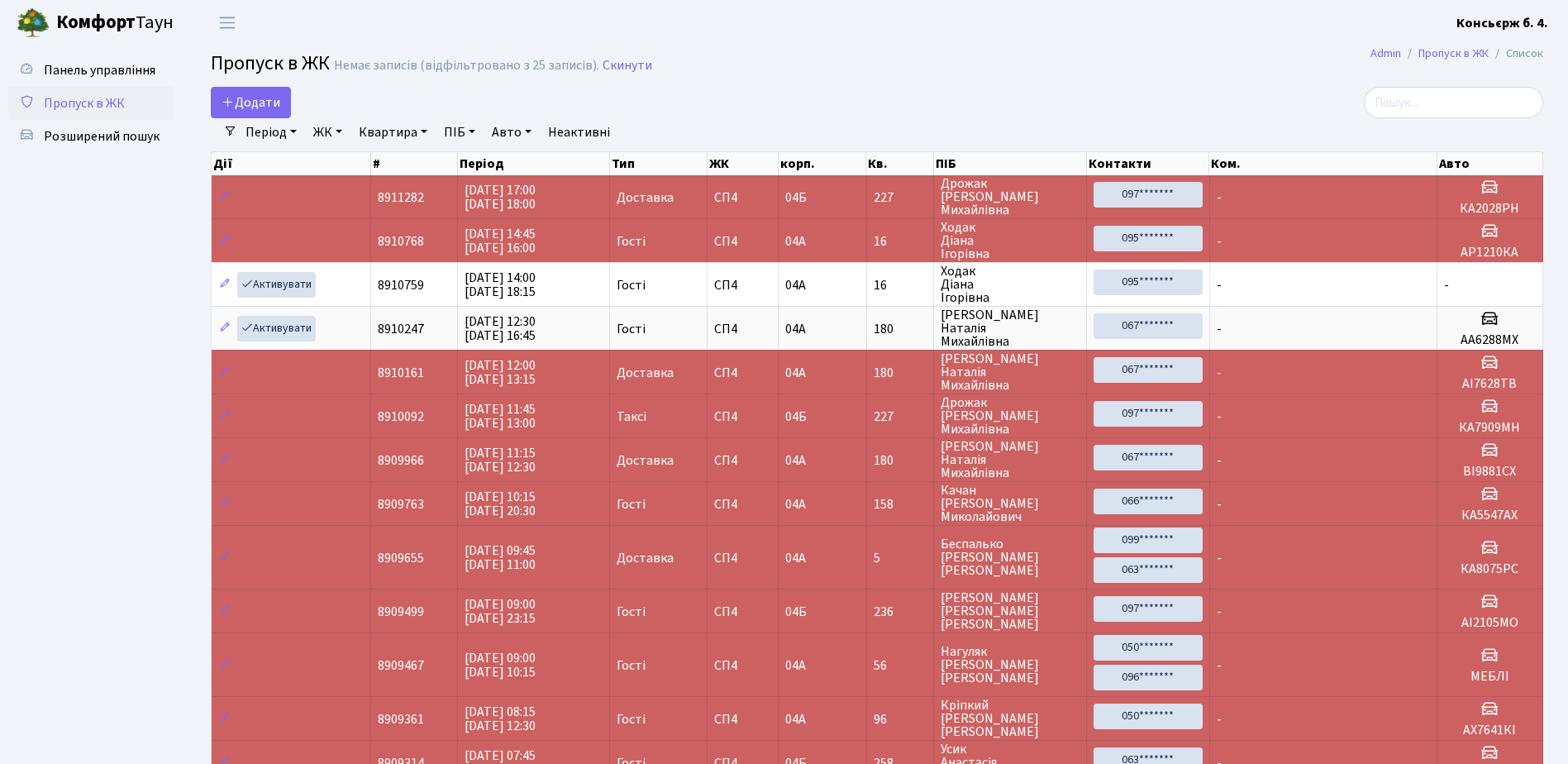
click at [1537, 33] on header "[PERSON_NAME] Консьєрж б. 4. Мій обліковий запис Вийти" at bounding box center [784, 23] width 1568 height 45
